Goal: Information Seeking & Learning: Learn about a topic

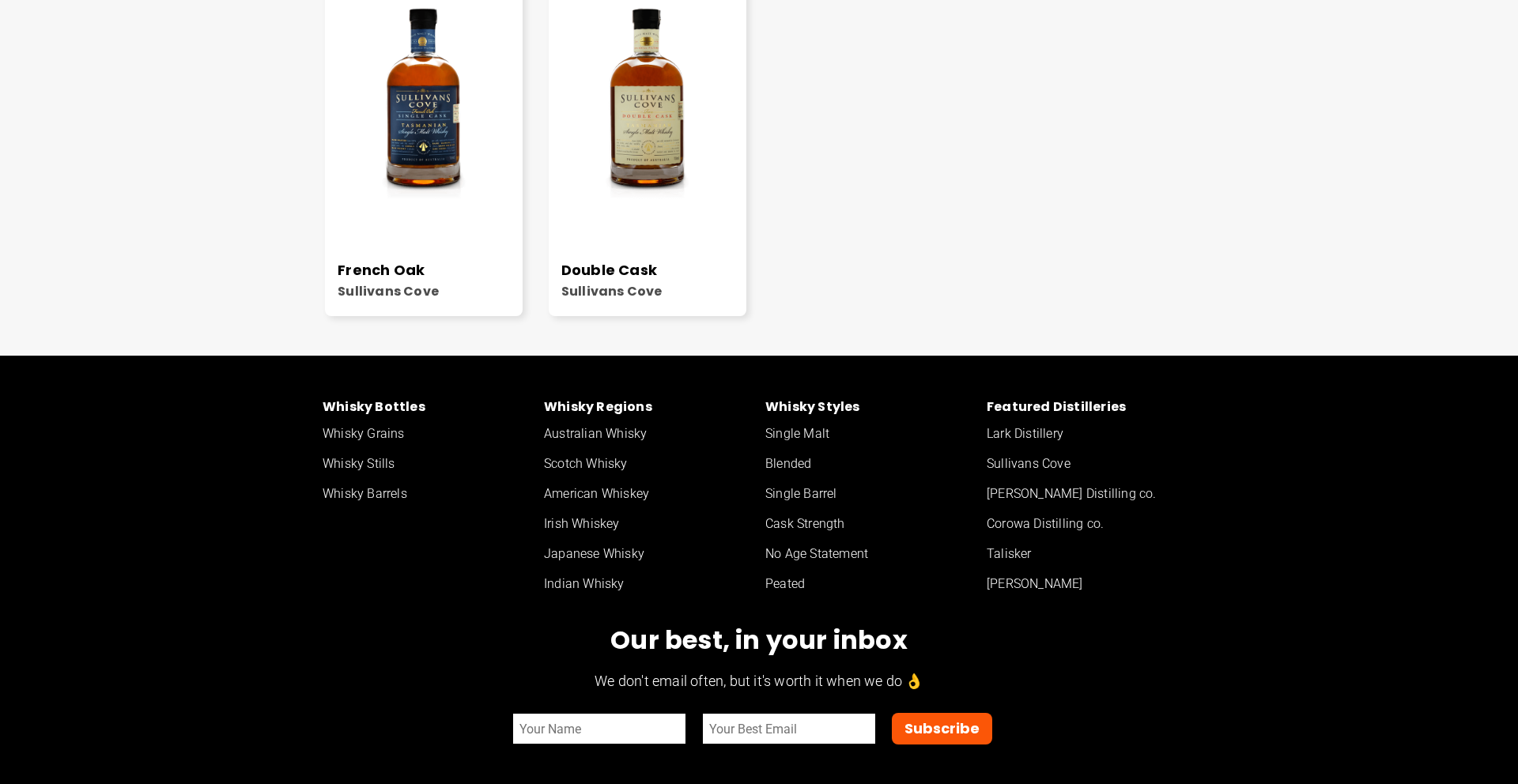
scroll to position [525, 0]
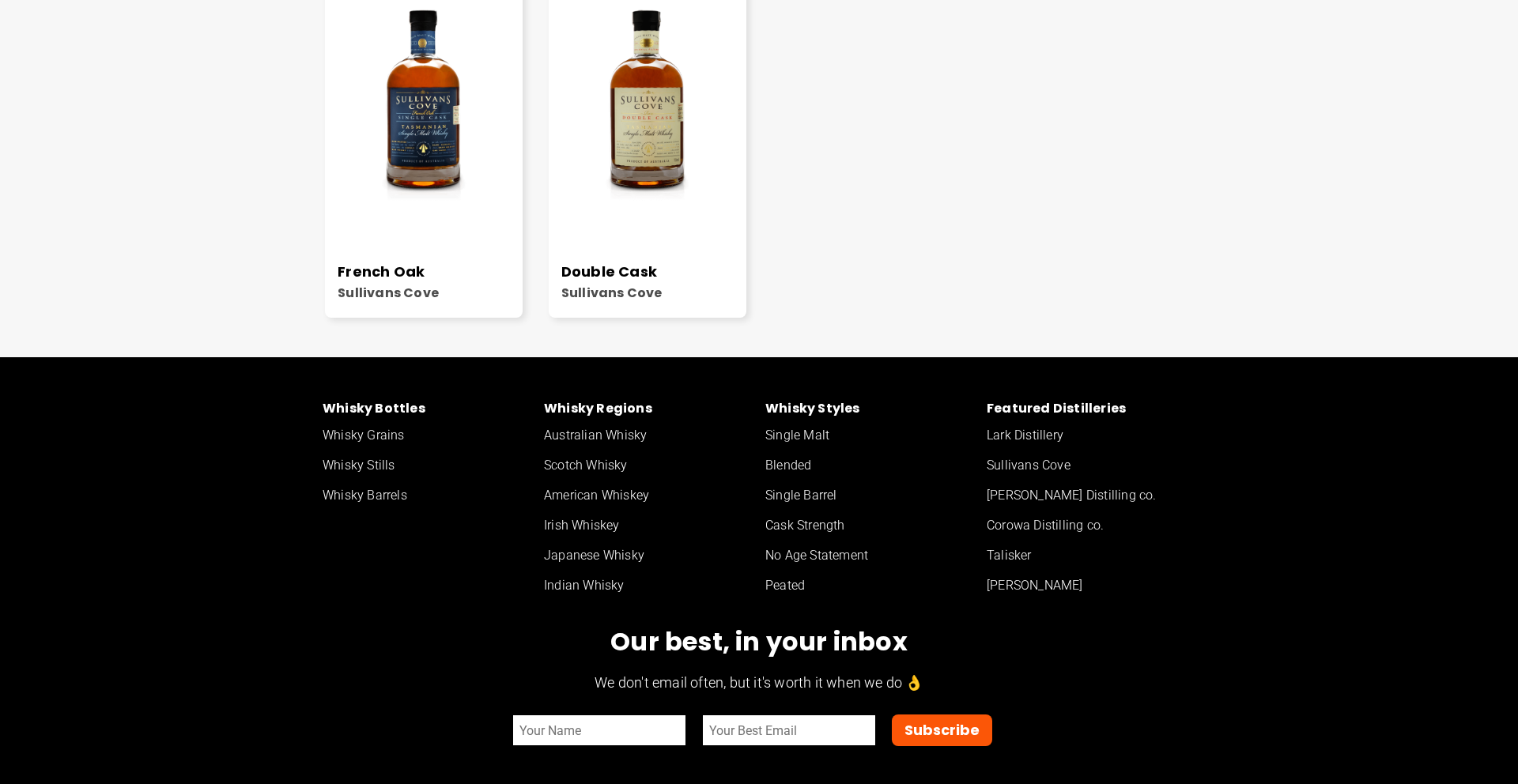
click at [831, 521] on link "Cask Strength" at bounding box center [869, 525] width 221 height 30
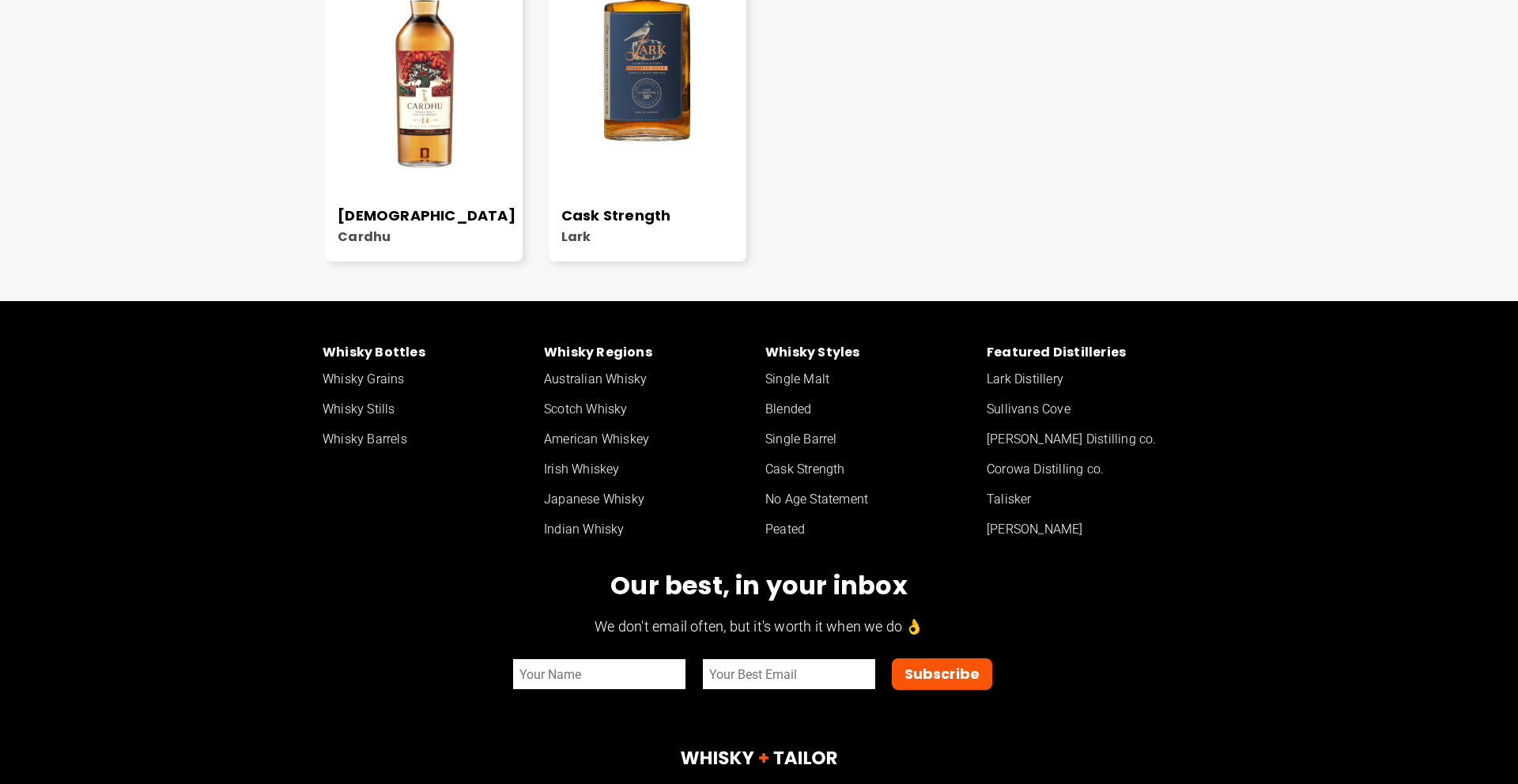
scroll to position [570, 0]
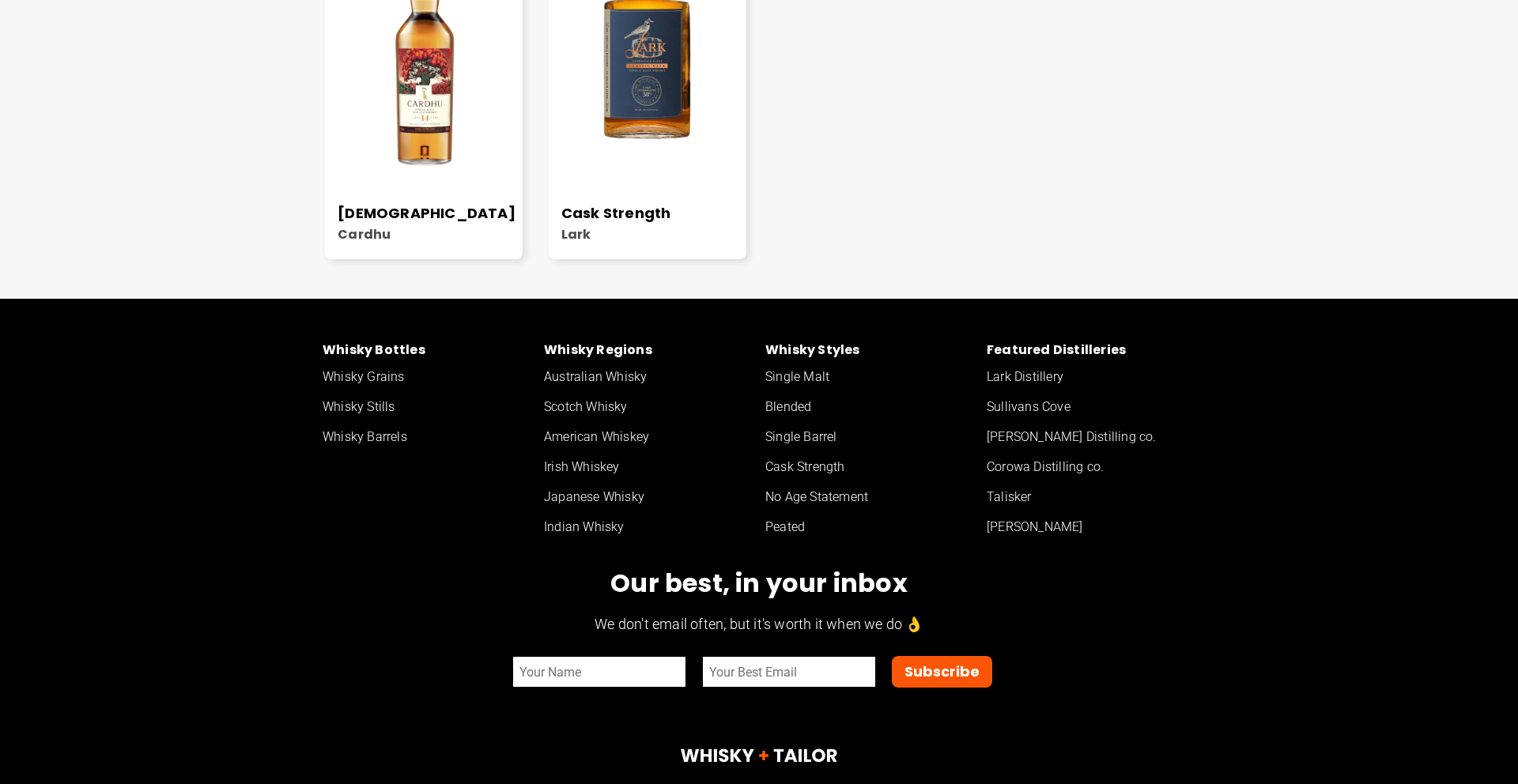
click at [614, 520] on link "Indian Whisky" at bounding box center [648, 527] width 221 height 30
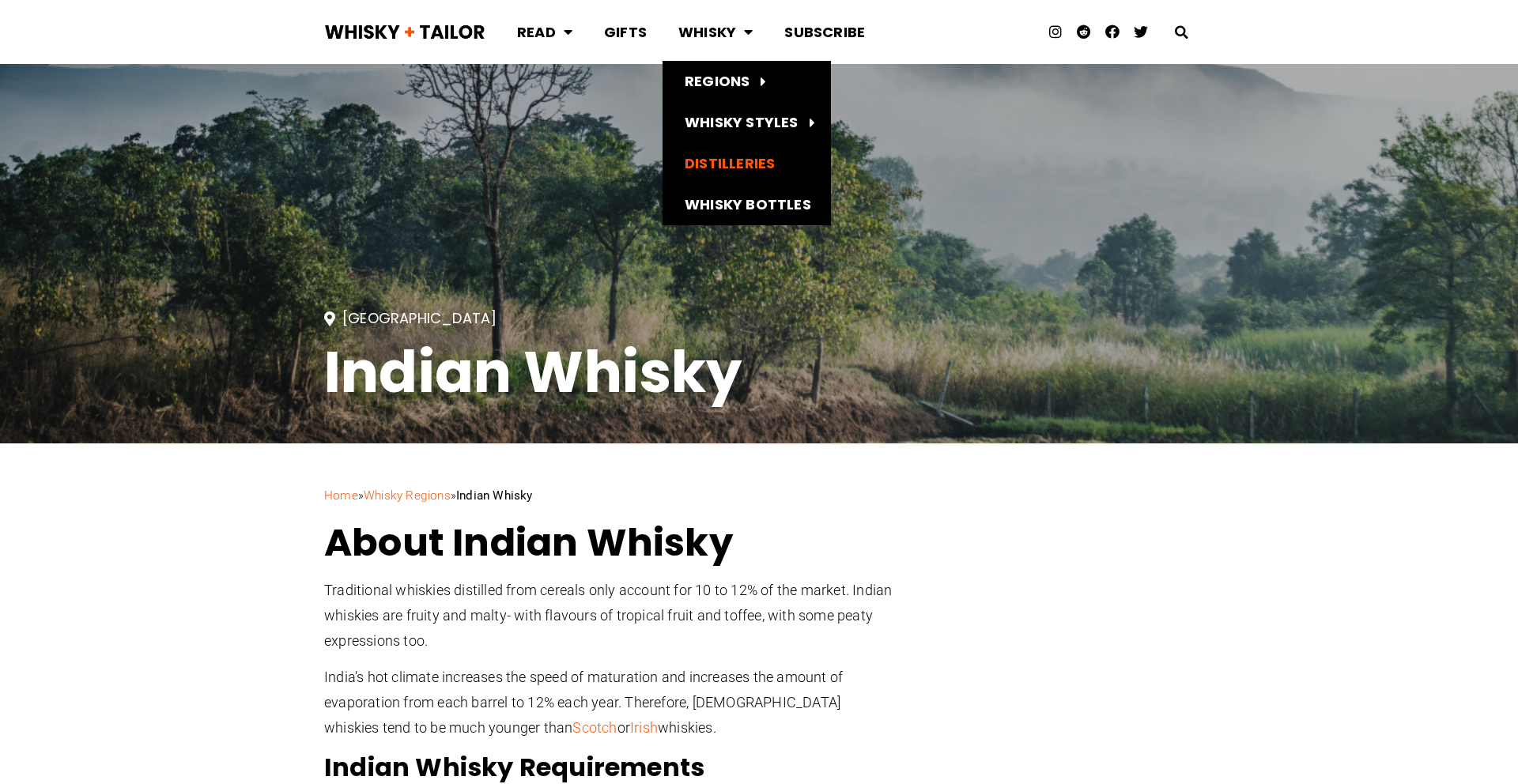
click at [762, 159] on link "Distilleries" at bounding box center [747, 164] width 169 height 41
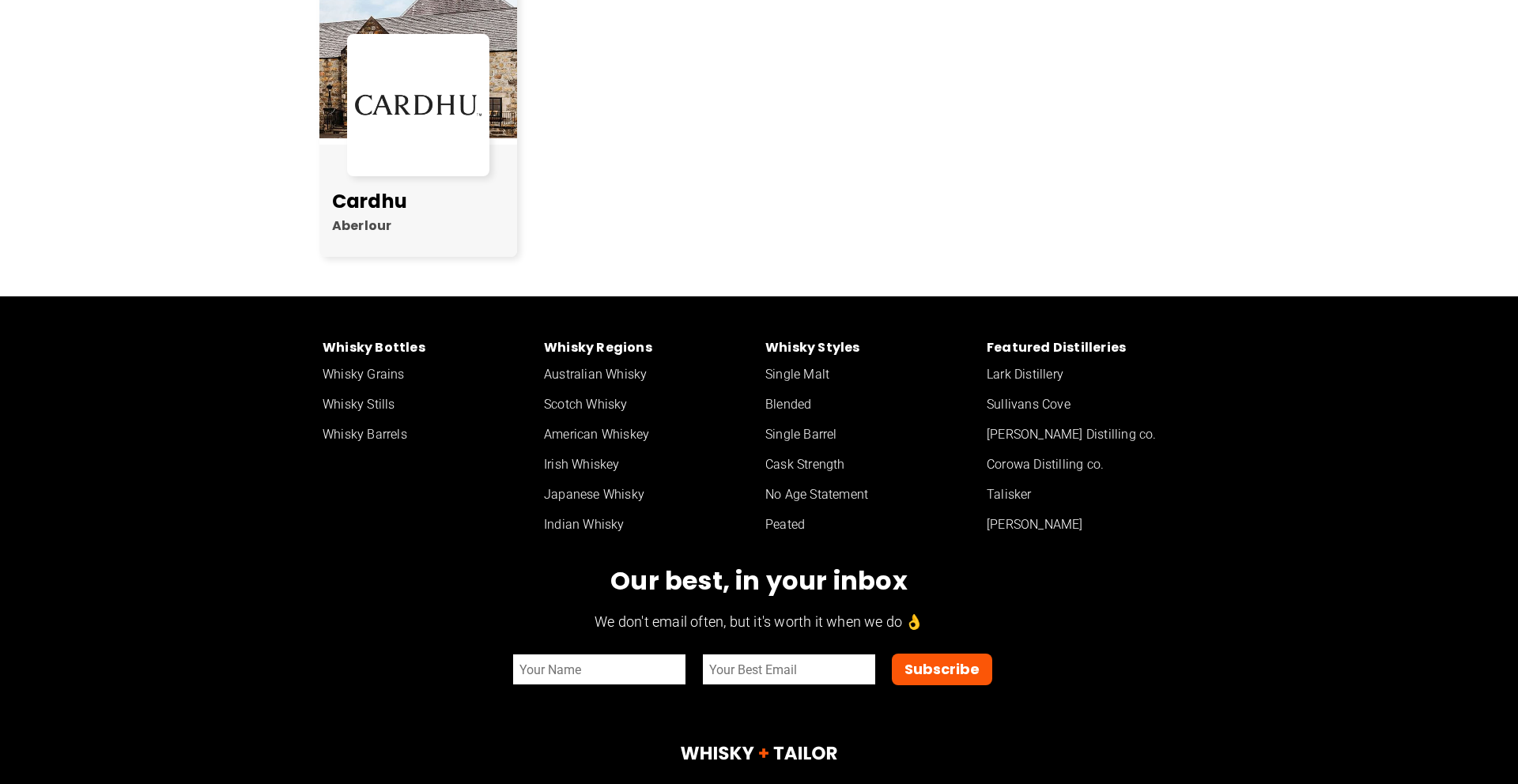
scroll to position [1685, 0]
